Goal: Find specific page/section: Find specific page/section

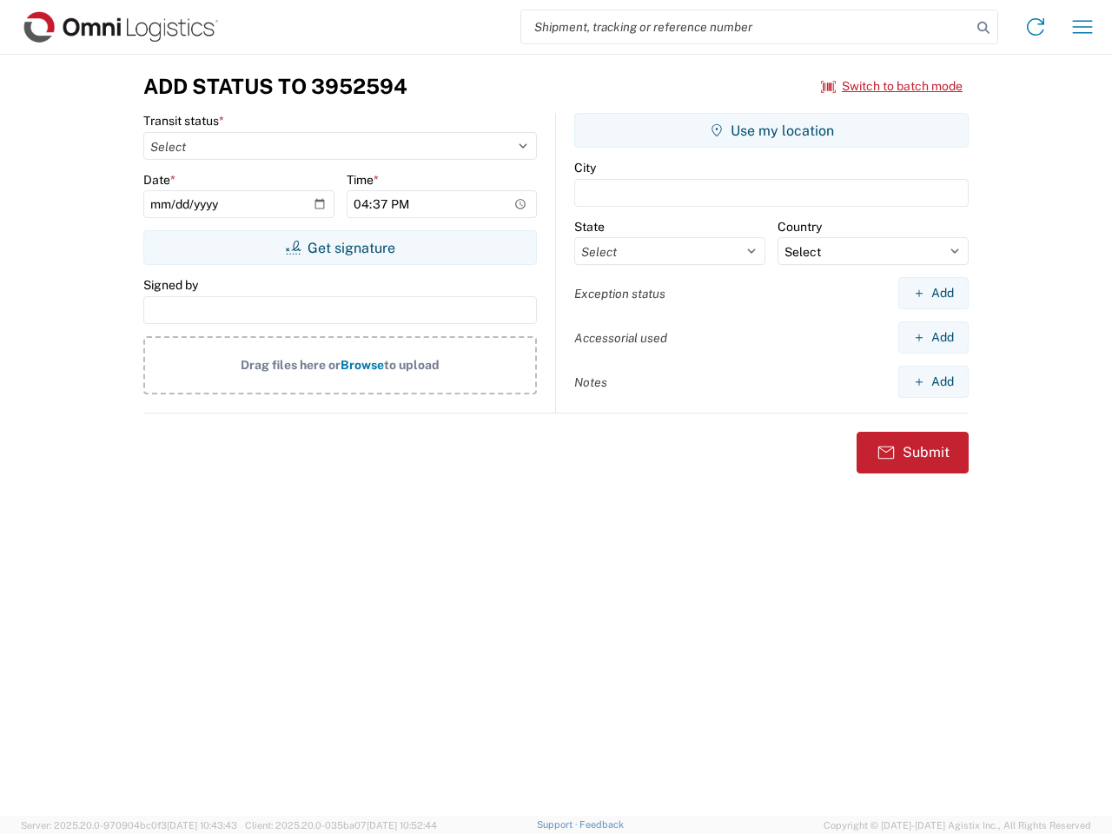
click at [746, 27] on input "search" at bounding box center [746, 26] width 450 height 33
click at [983, 28] on icon at bounding box center [983, 28] width 24 height 24
click at [1035, 27] on icon at bounding box center [1035, 27] width 28 height 28
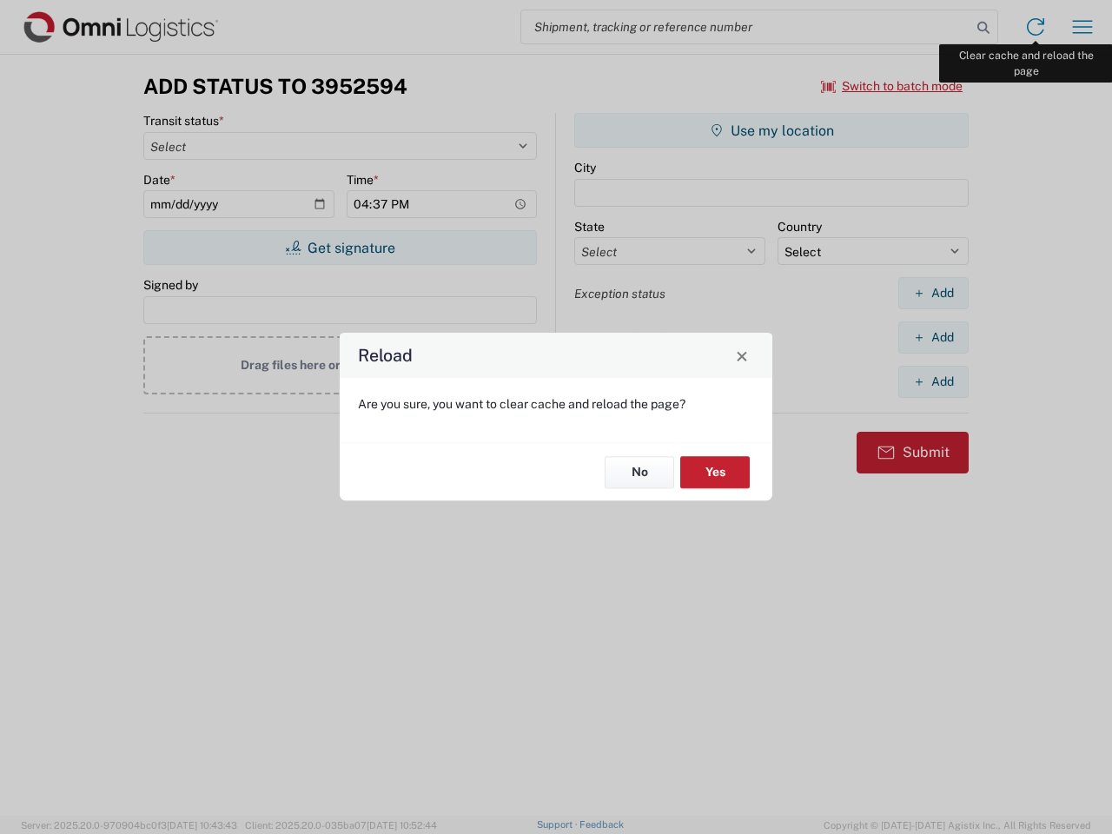
click at [1082, 27] on div "Reload Are you sure, you want to clear cache and reload the page? No Yes" at bounding box center [556, 417] width 1112 height 834
click at [892, 86] on div "Reload Are you sure, you want to clear cache and reload the page? No Yes" at bounding box center [556, 417] width 1112 height 834
click at [340, 248] on div "Reload Are you sure, you want to clear cache and reload the page? No Yes" at bounding box center [556, 417] width 1112 height 834
click at [771, 130] on div "Reload Are you sure, you want to clear cache and reload the page? No Yes" at bounding box center [556, 417] width 1112 height 834
click at [933, 293] on div "Reload Are you sure, you want to clear cache and reload the page? No Yes" at bounding box center [556, 417] width 1112 height 834
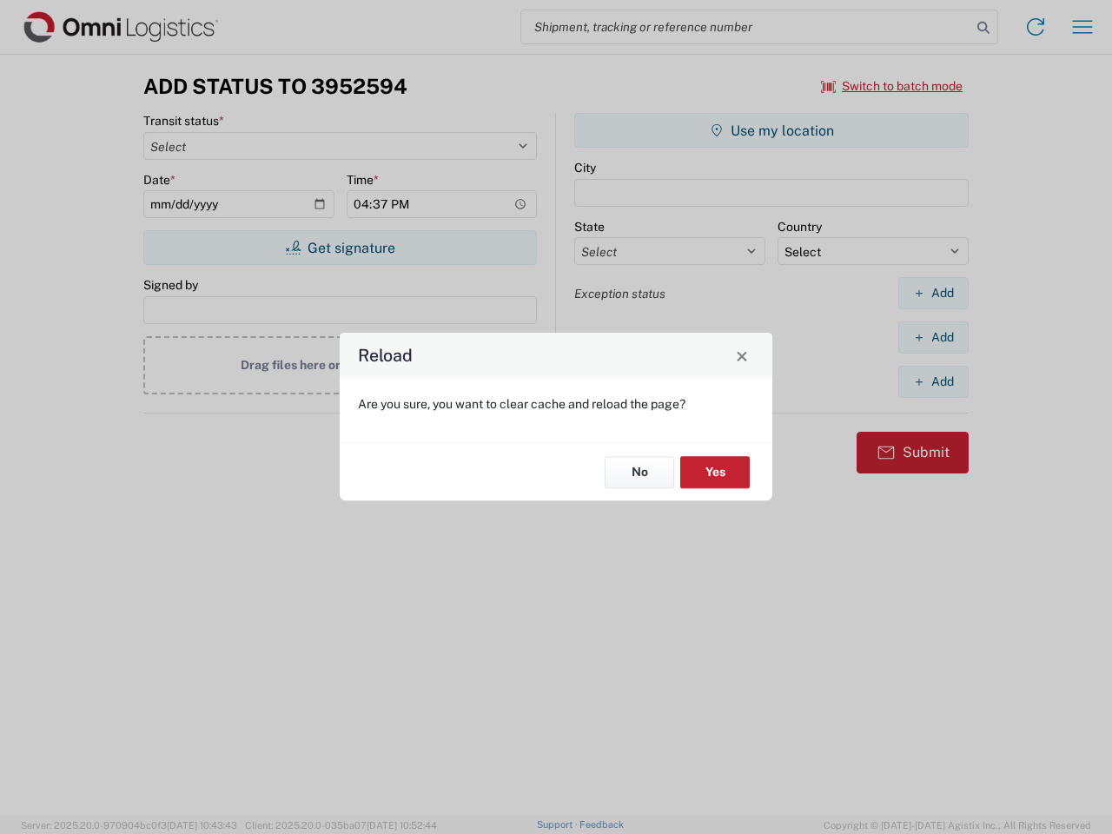
click at [933, 337] on div "Reload Are you sure, you want to clear cache and reload the page? No Yes" at bounding box center [556, 417] width 1112 height 834
click at [933, 381] on div "Reload Are you sure, you want to clear cache and reload the page? No Yes" at bounding box center [556, 417] width 1112 height 834
